Goal: Task Accomplishment & Management: Manage account settings

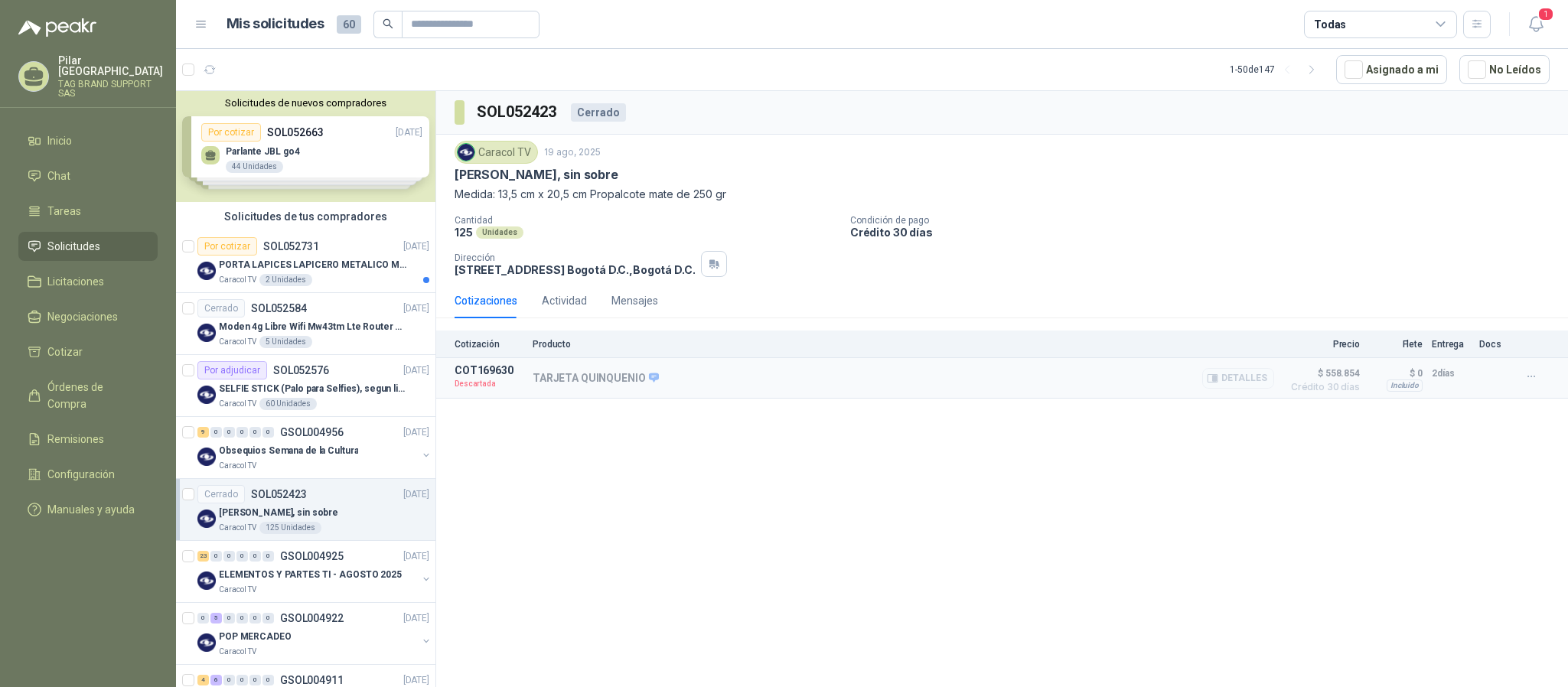
click at [1412, 390] on div "Incluido" at bounding box center [1405, 386] width 36 height 12
click at [337, 273] on div "PORTA LAPICES LAPICERO METALICO MALLA. IGUALES A LOS DEL LIK ADJUNTO" at bounding box center [323, 265] width 210 height 18
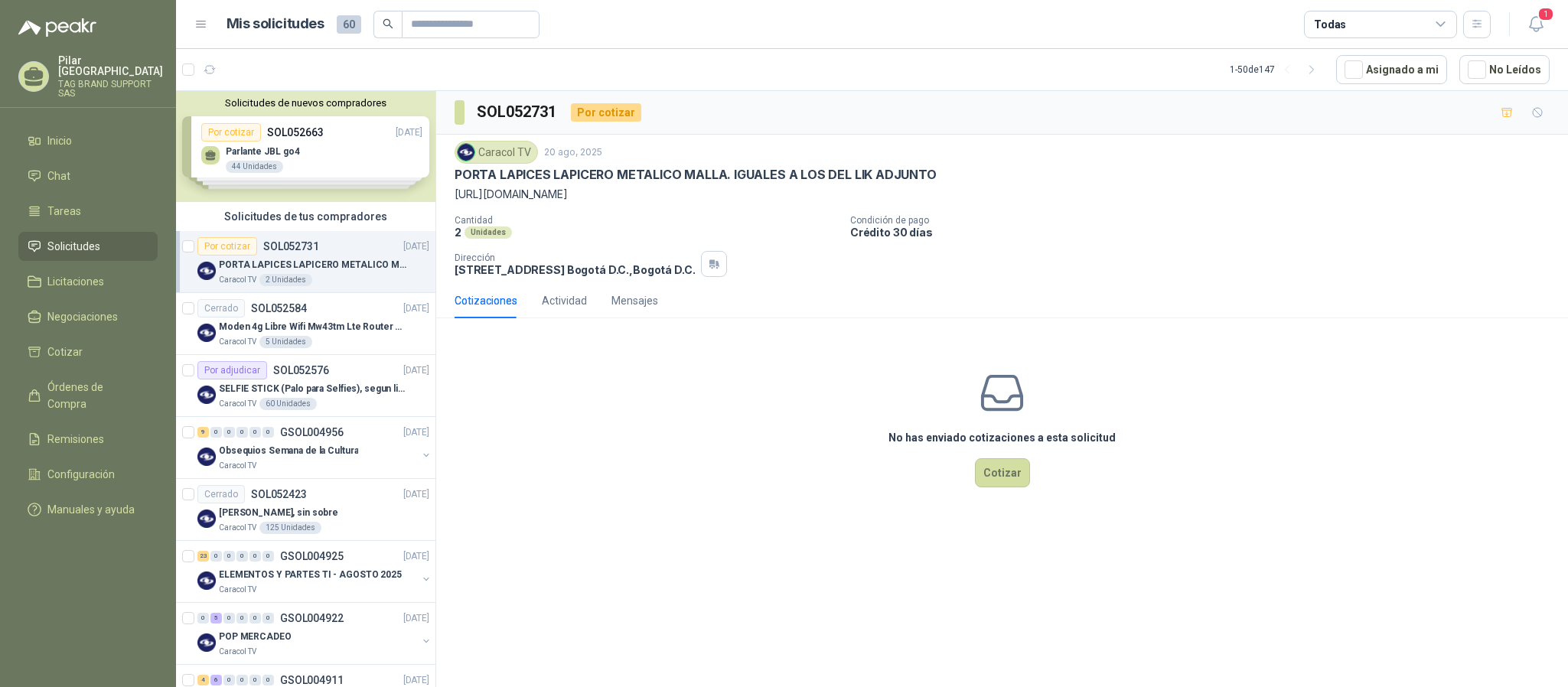
click at [712, 191] on p "https://www.mercadolibre.com.co/porta-lapices-lapicero-metalico-malla-para-uso-…" at bounding box center [1002, 194] width 1095 height 17
drag, startPoint x: 455, startPoint y: 197, endPoint x: 1205, endPoint y: 198, distance: 750.0
click at [1205, 198] on p "https://www.mercadolibre.com.co/porta-lapices-lapicero-metalico-malla-para-uso-…" at bounding box center [1002, 194] width 1095 height 17
copy p "https://www.mercadolibre.com.co/porta-lapices-lapicero-metalico-malla-para-uso-…"
click at [326, 466] on div "Caracol TV" at bounding box center [317, 466] width 198 height 12
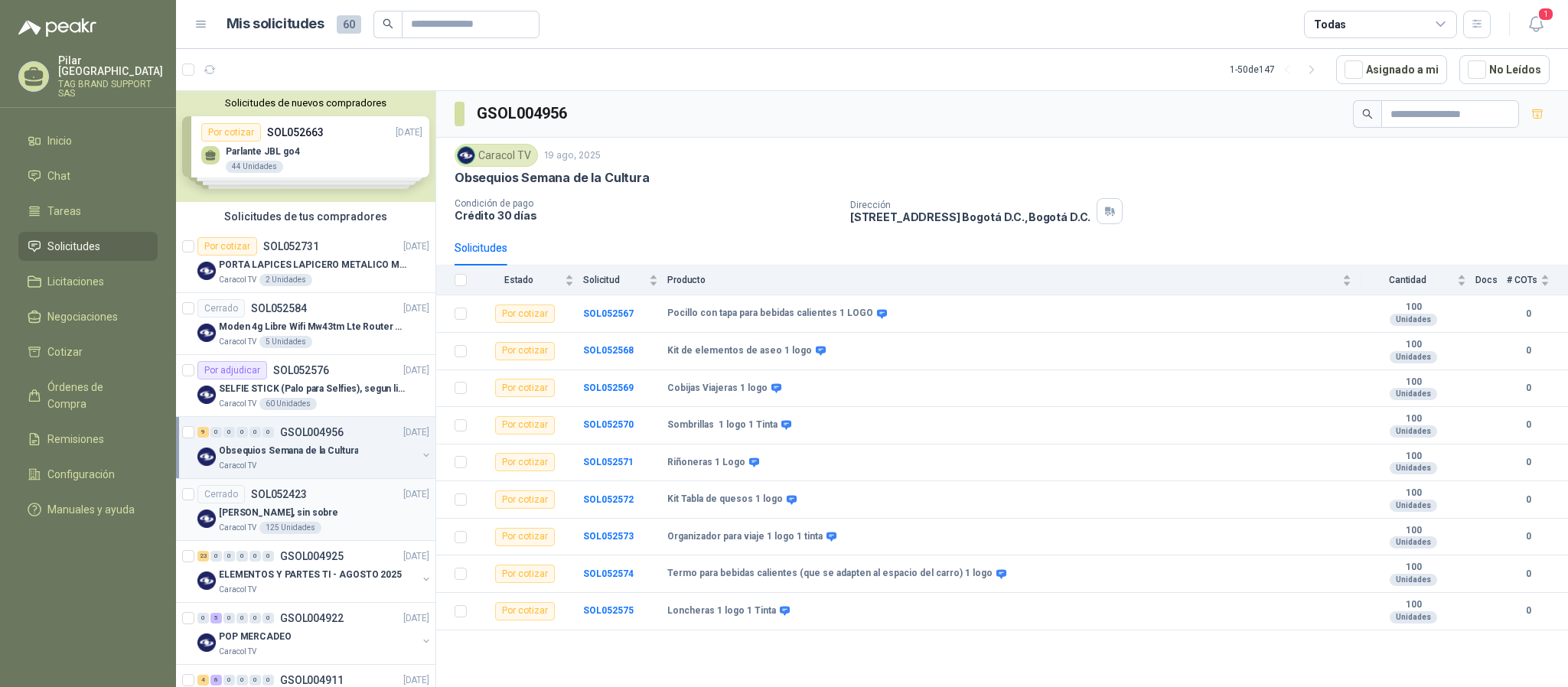
click at [333, 512] on p "[PERSON_NAME], sin sobre" at bounding box center [278, 513] width 119 height 15
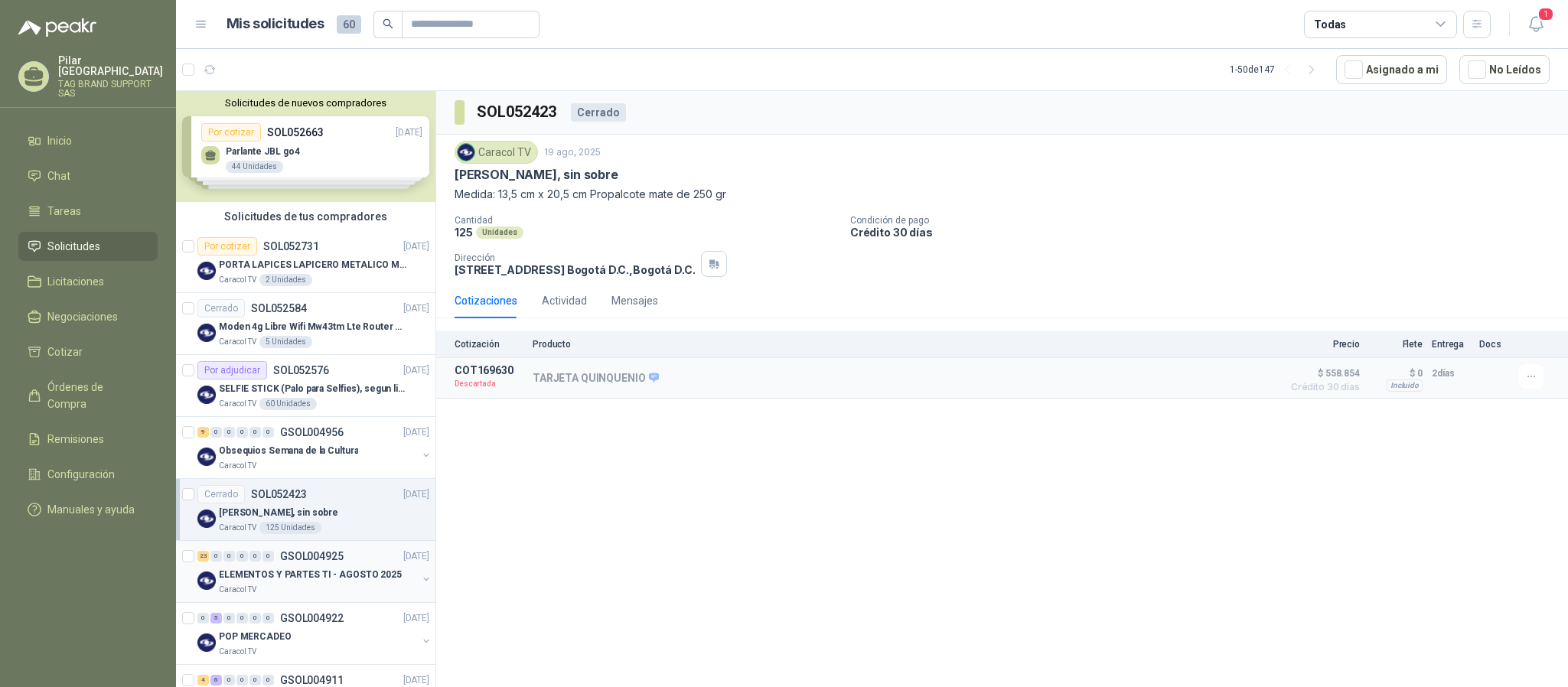
click at [333, 569] on p "ELEMENTOS Y PARTES TI - AGOSTO 2025" at bounding box center [310, 575] width 183 height 15
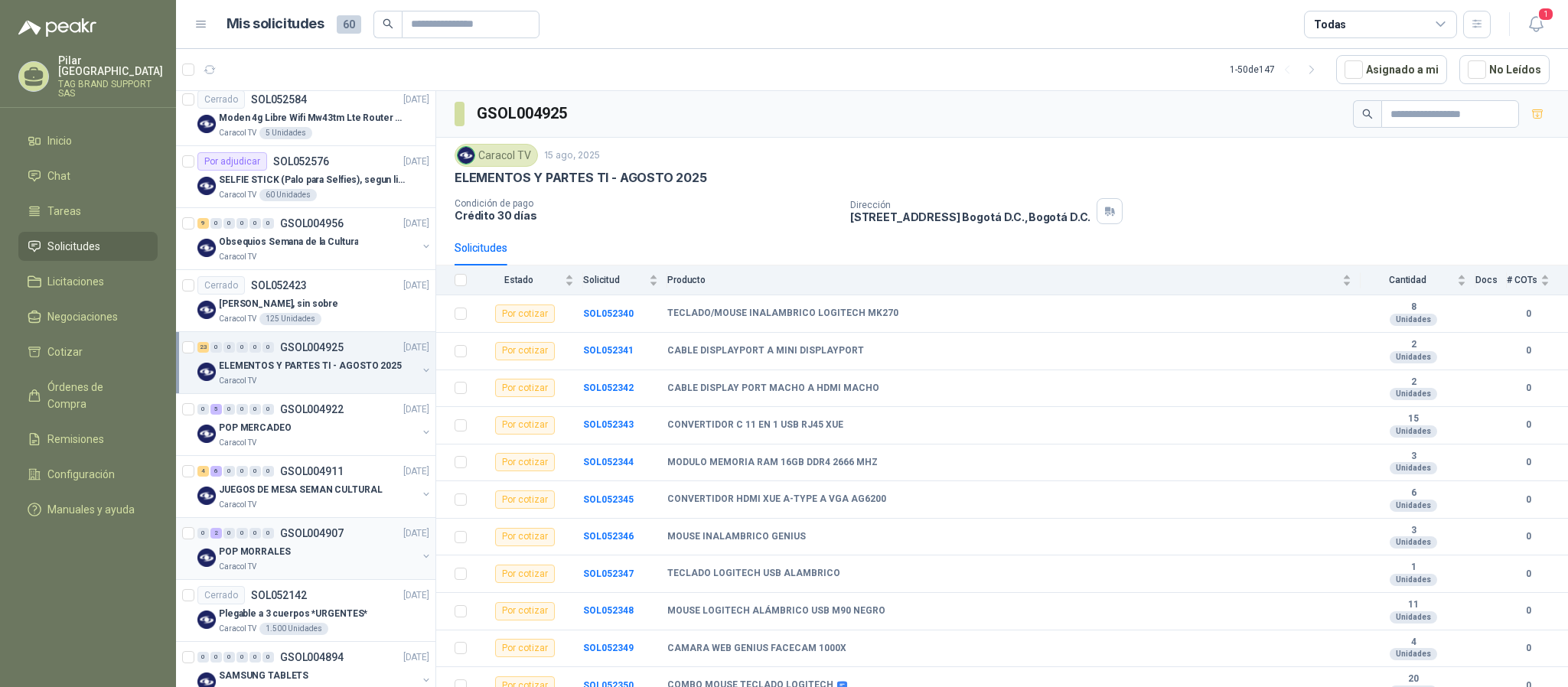
scroll to position [230, 0]
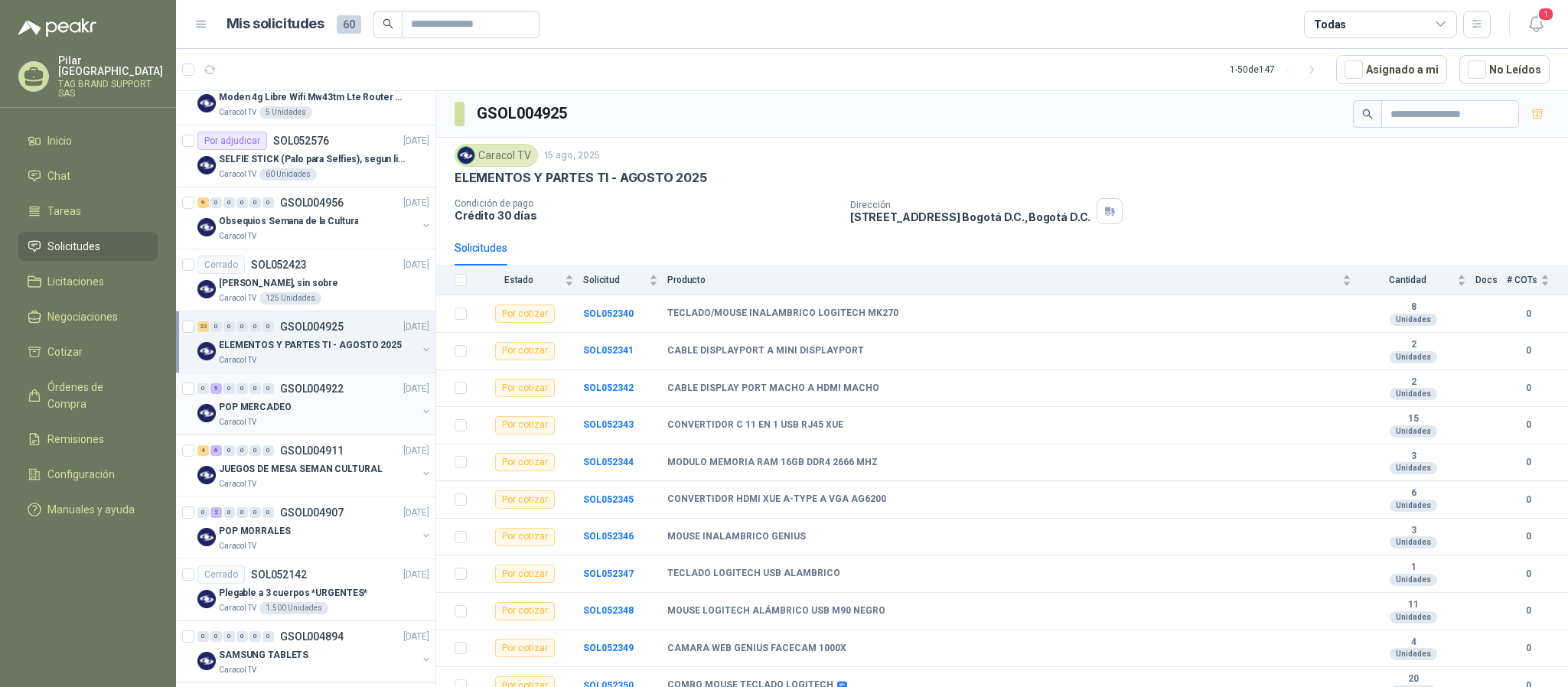
click at [336, 416] on div "POP MERCADEO" at bounding box center [317, 407] width 198 height 18
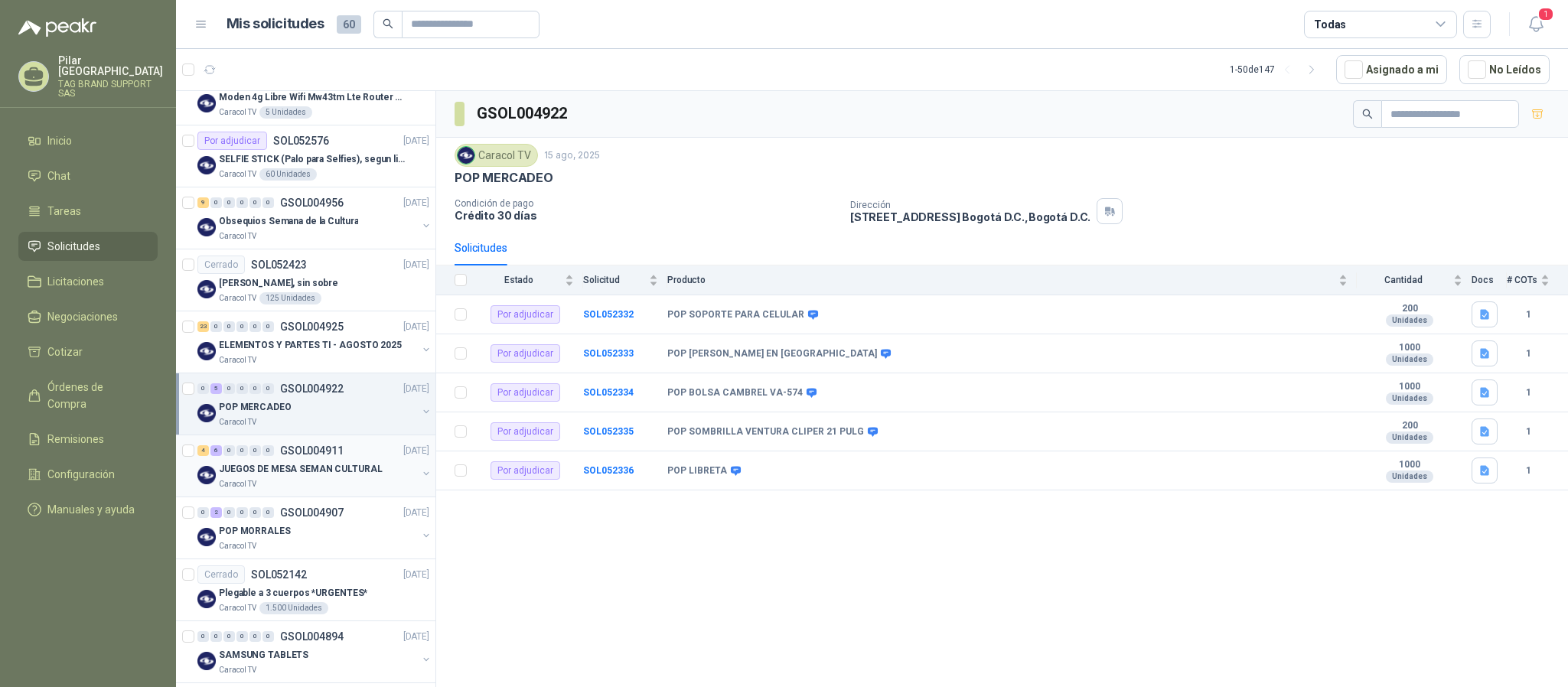
click at [323, 467] on p "JUEGOS DE MESA SEMAN CULTURAL" at bounding box center [300, 469] width 164 height 15
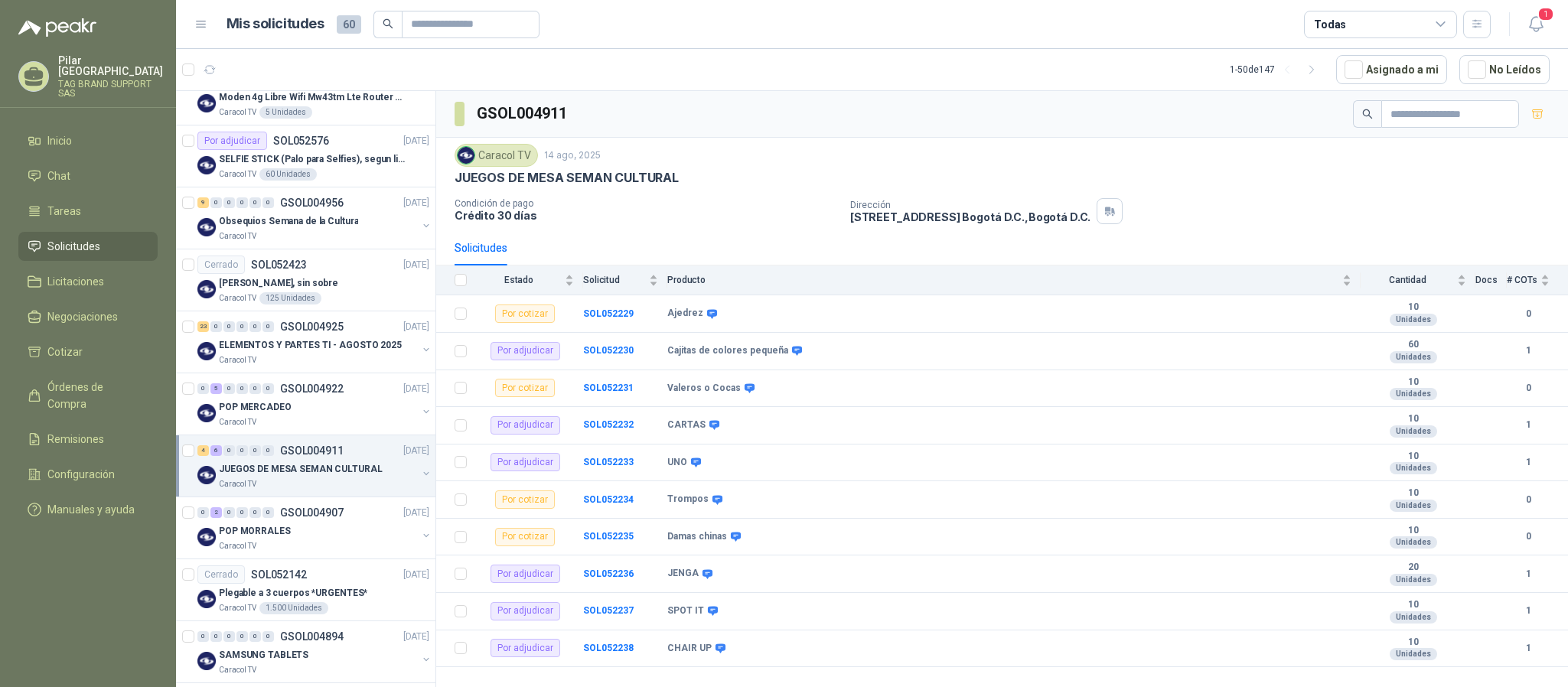
scroll to position [344, 0]
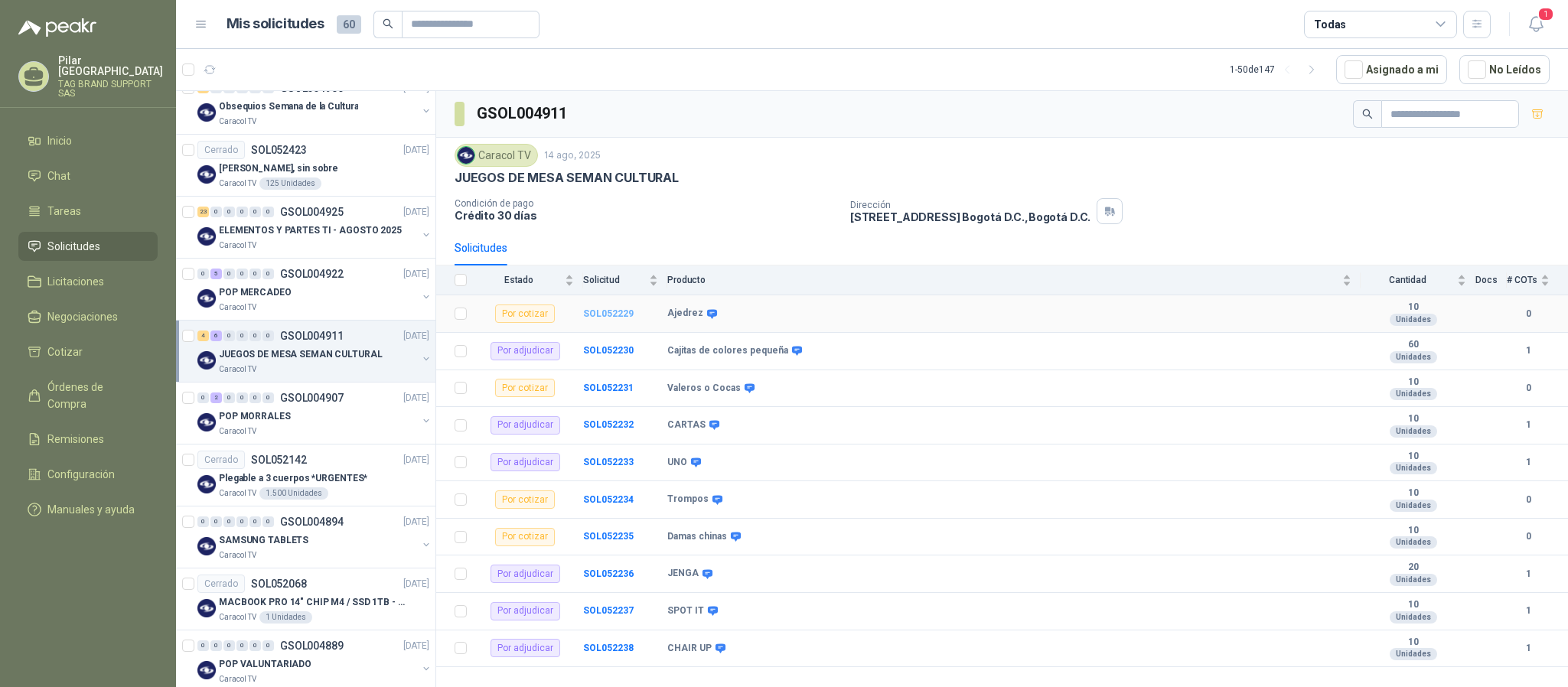
click at [623, 314] on b "SOL052229" at bounding box center [608, 314] width 51 height 11
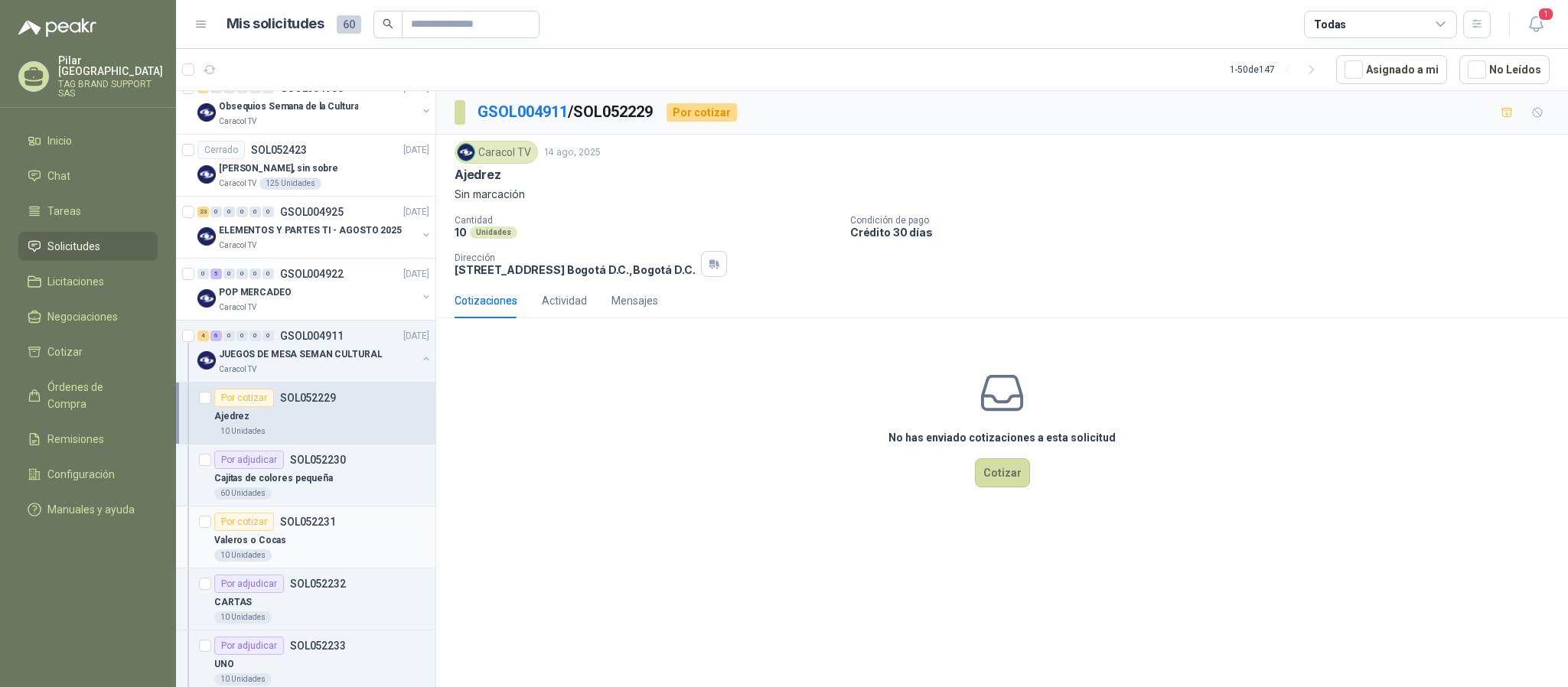
click at [320, 518] on div "Por cotizar SOL052231" at bounding box center [275, 522] width 122 height 18
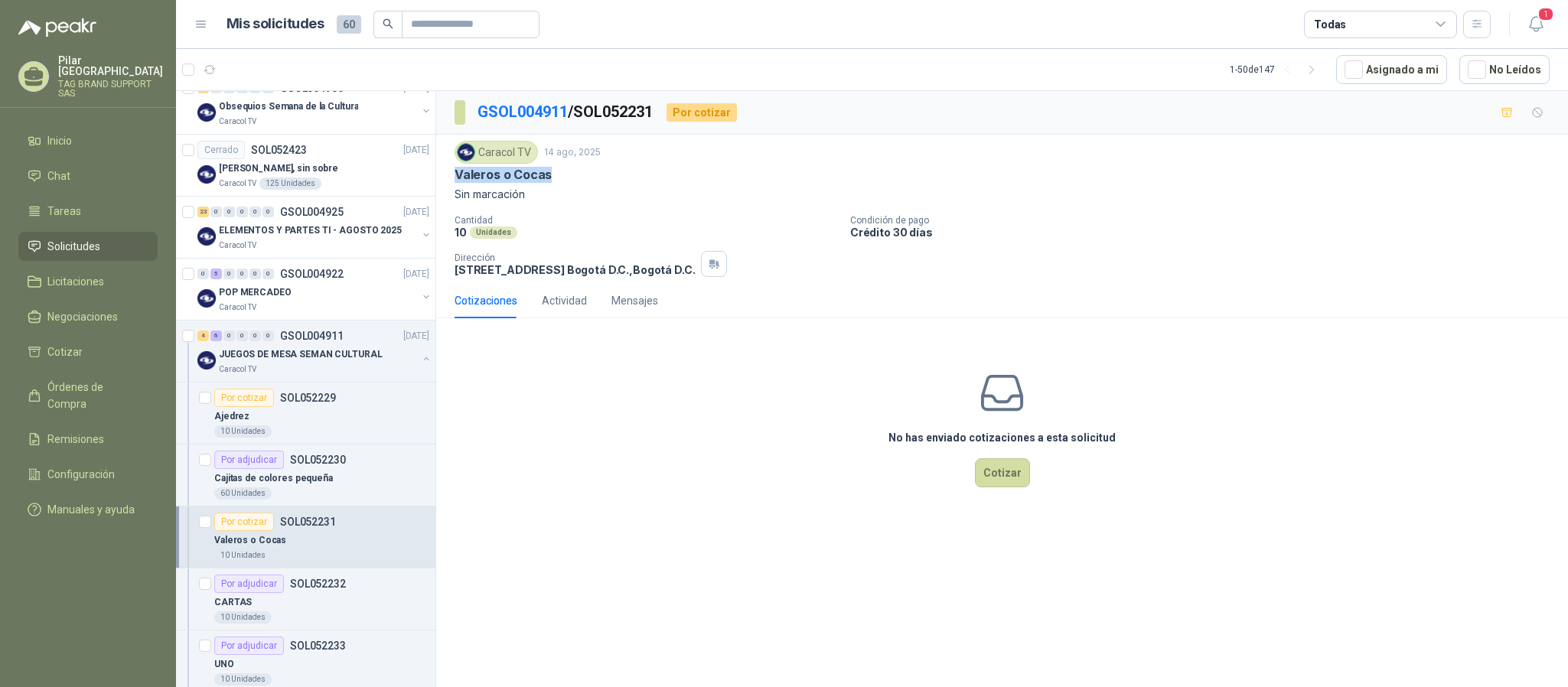
drag, startPoint x: 565, startPoint y: 180, endPoint x: 450, endPoint y: 173, distance: 115.2
click at [450, 173] on div "Caracol TV 14 ago, 2025 Valeros o Cocas Sin marcación Cantidad 10 Unidades Cond…" at bounding box center [1002, 209] width 1132 height 149
copy p "Valeros o Cocas"
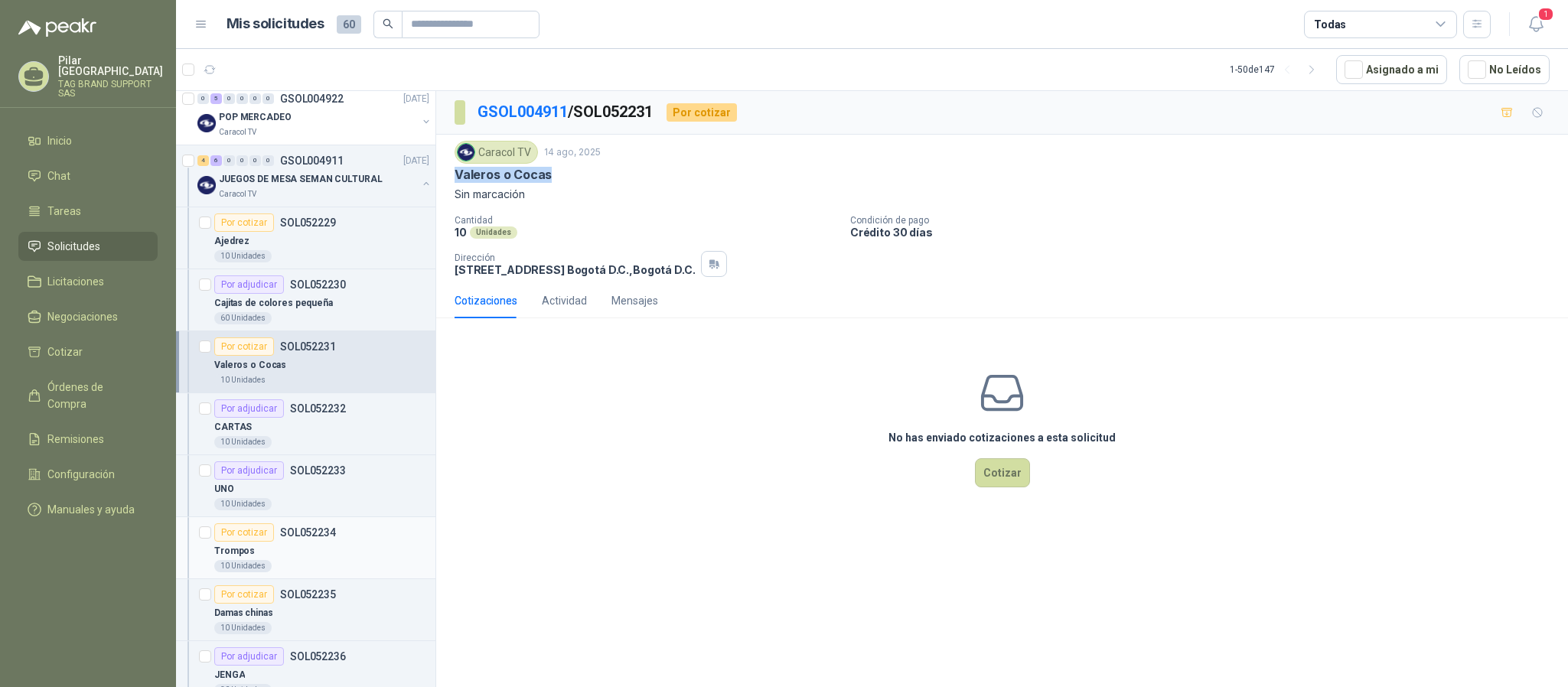
scroll to position [574, 0]
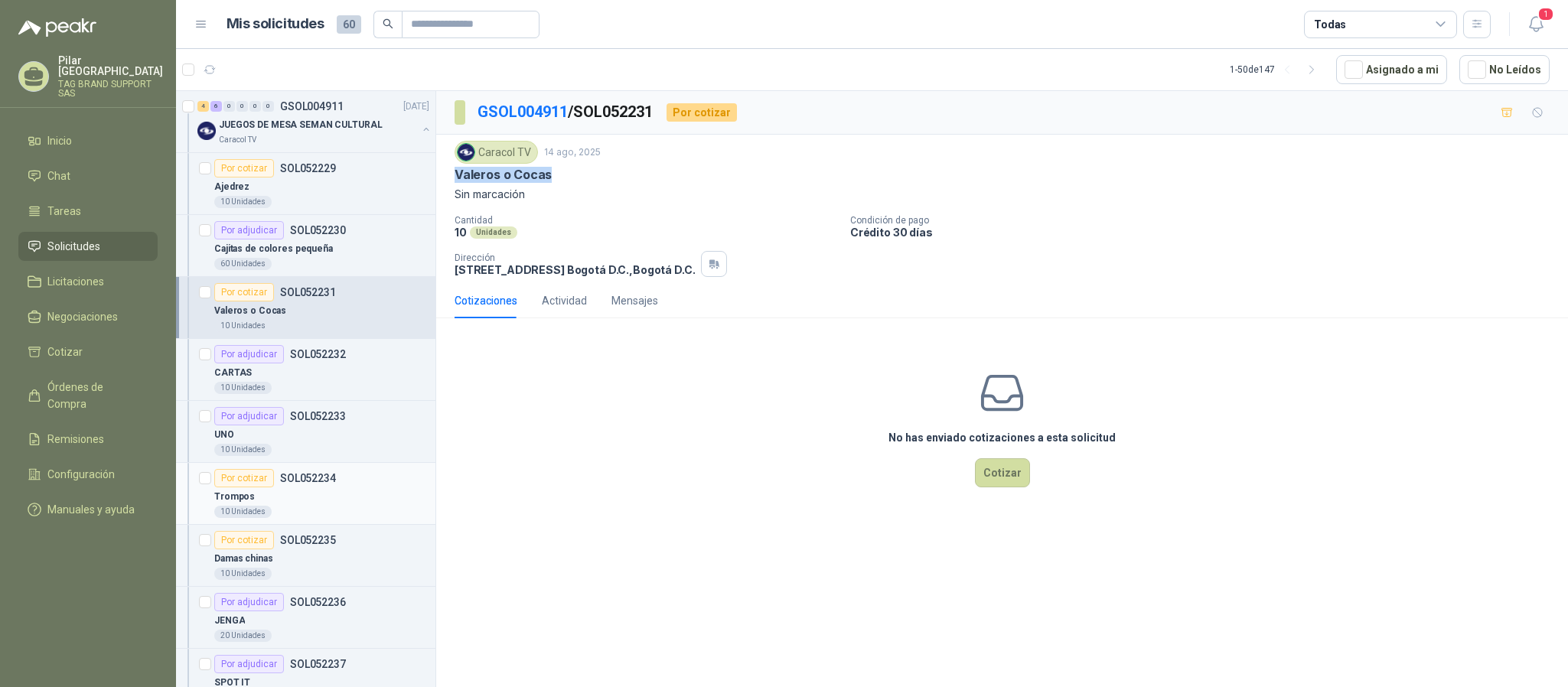
click at [345, 487] on div "Por cotizar SOL052234" at bounding box center [321, 478] width 215 height 18
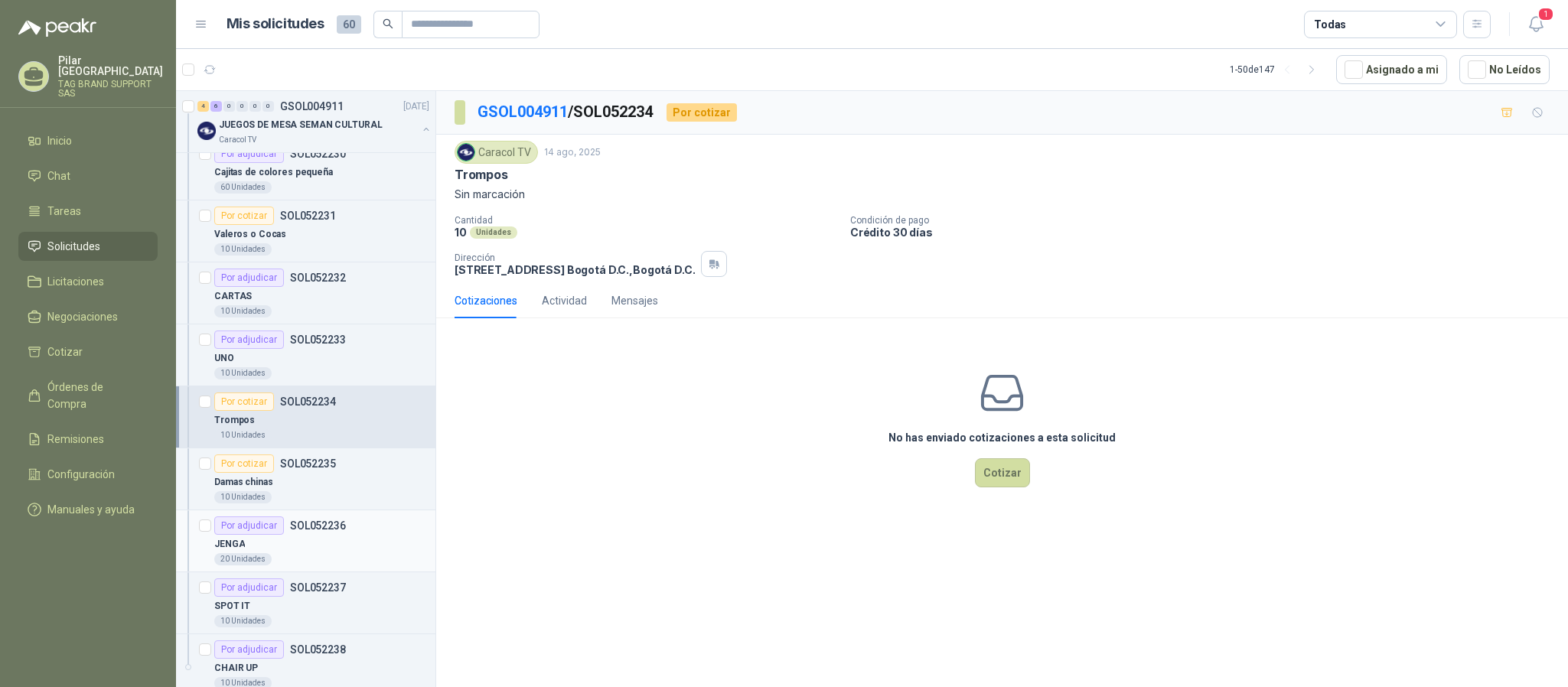
scroll to position [689, 0]
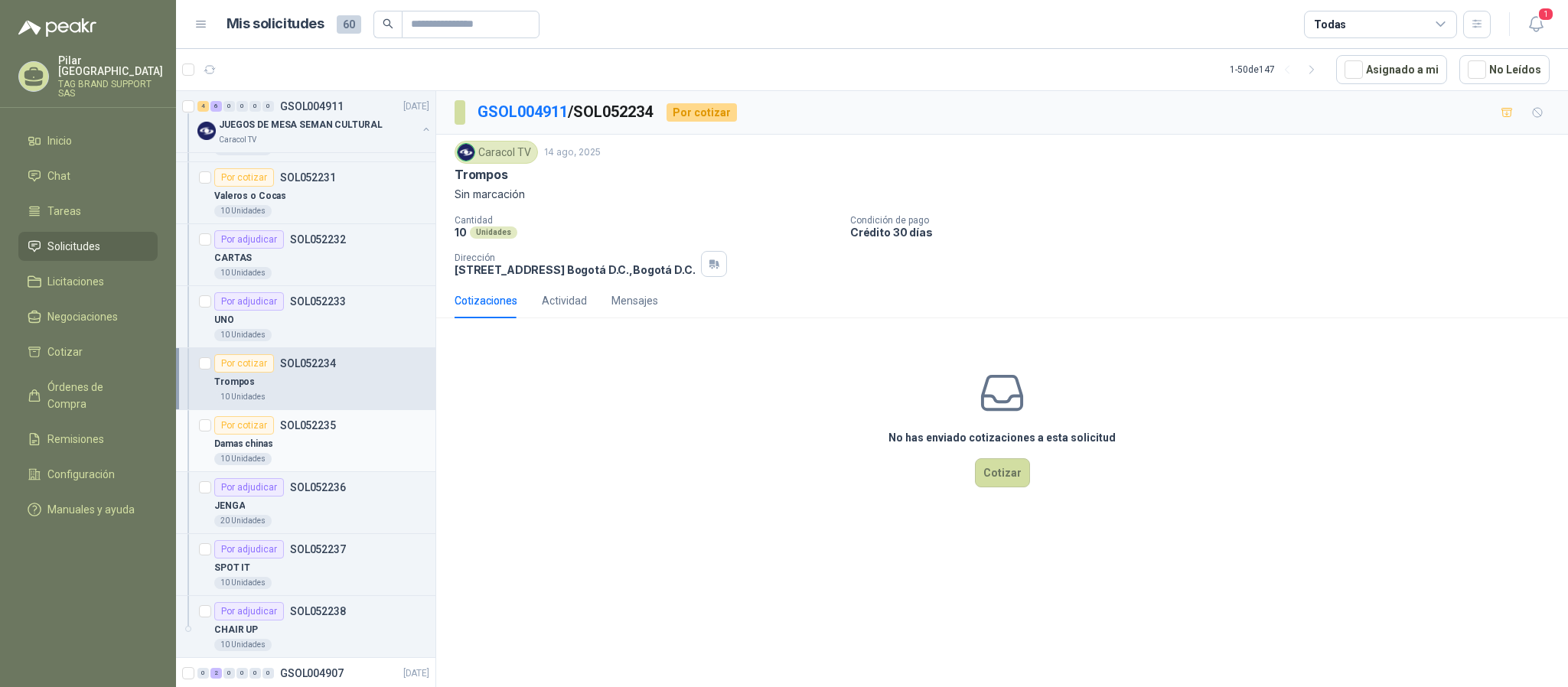
click at [324, 465] on div "10 Unidades" at bounding box center [321, 459] width 215 height 12
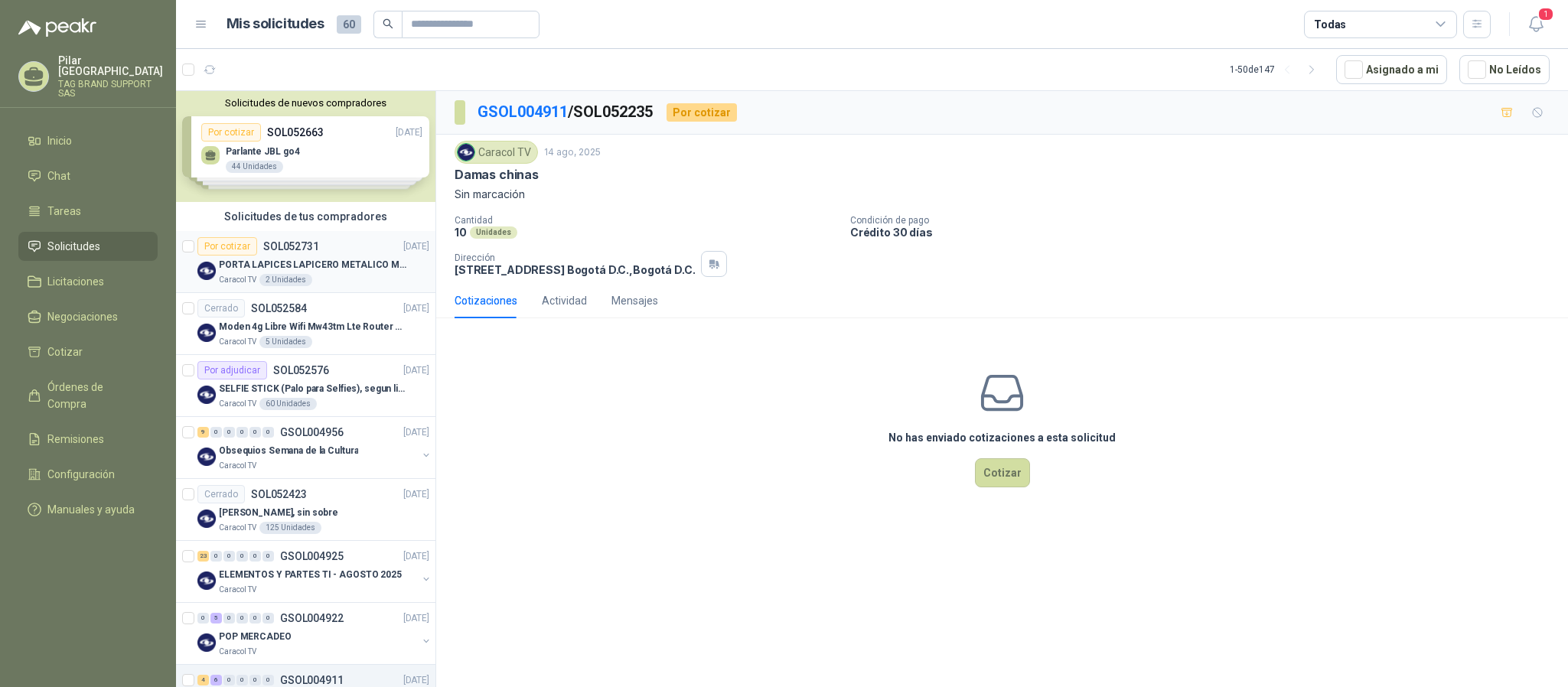
click at [342, 262] on p "PORTA LAPICES LAPICERO METALICO MALLA. IGUALES A LOS DEL LIK ADJUNTO" at bounding box center [313, 265] width 190 height 15
